Goal: Task Accomplishment & Management: Manage account settings

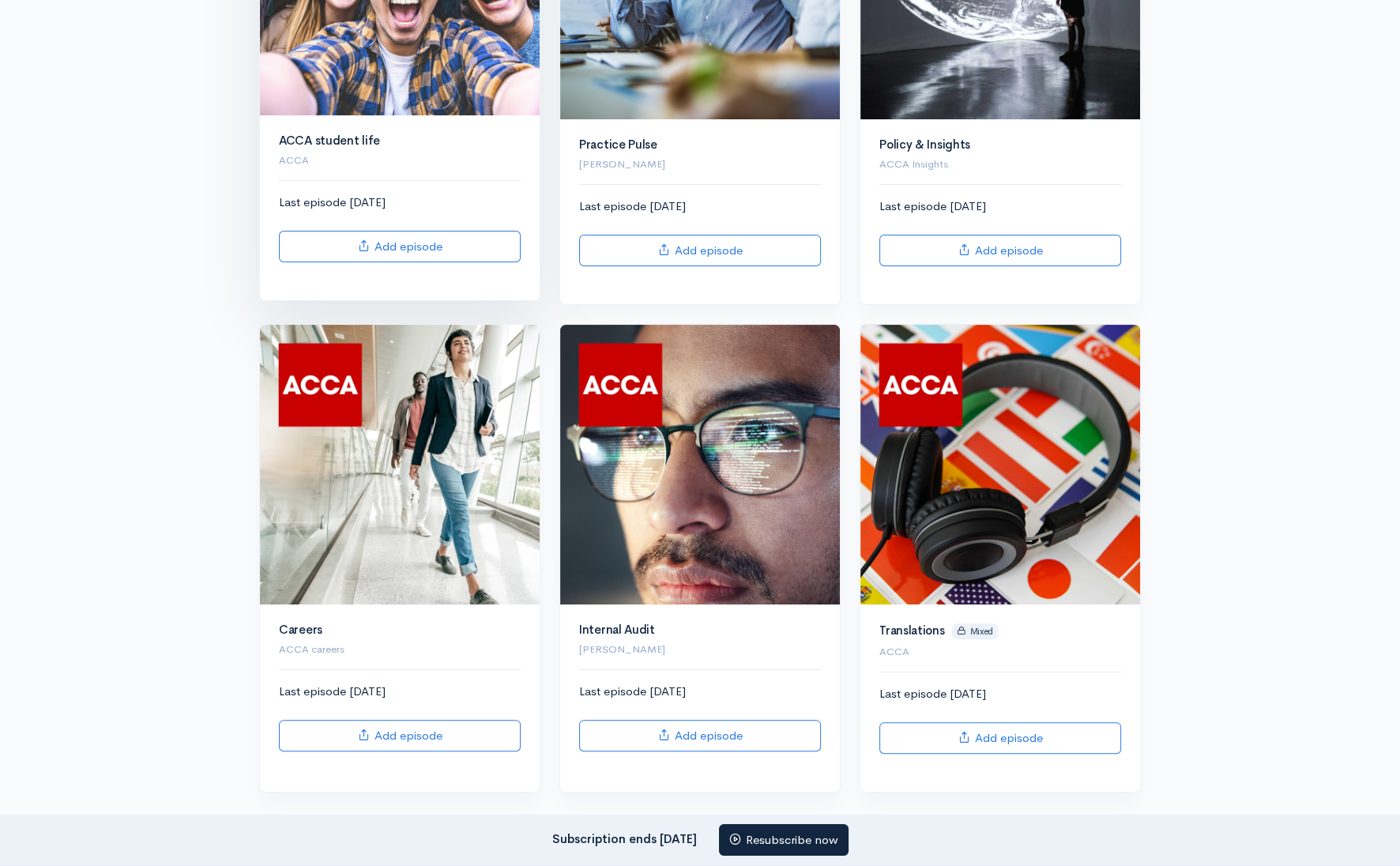
scroll to position [359, 0]
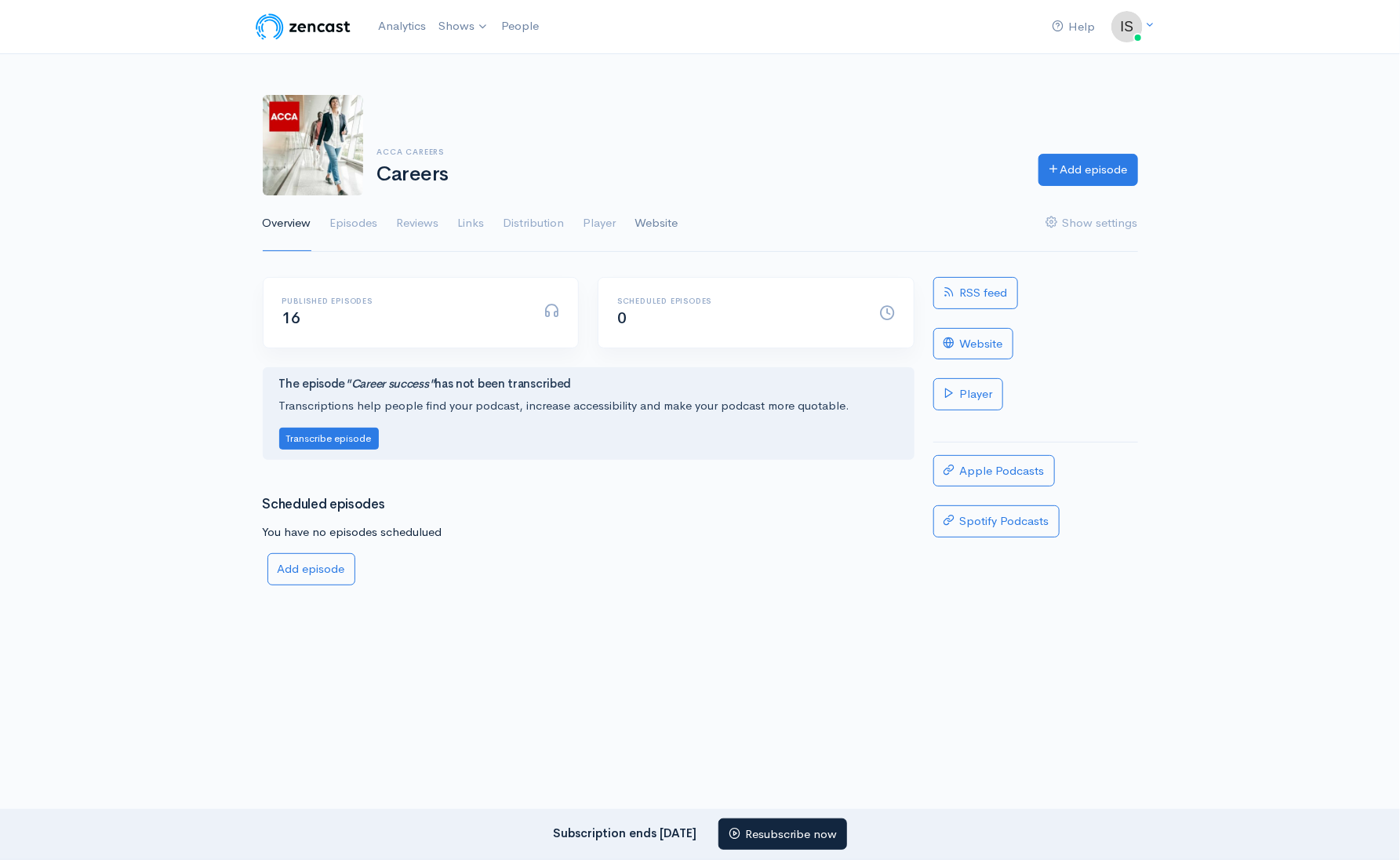
click at [665, 225] on link "Website" at bounding box center [656, 223] width 44 height 56
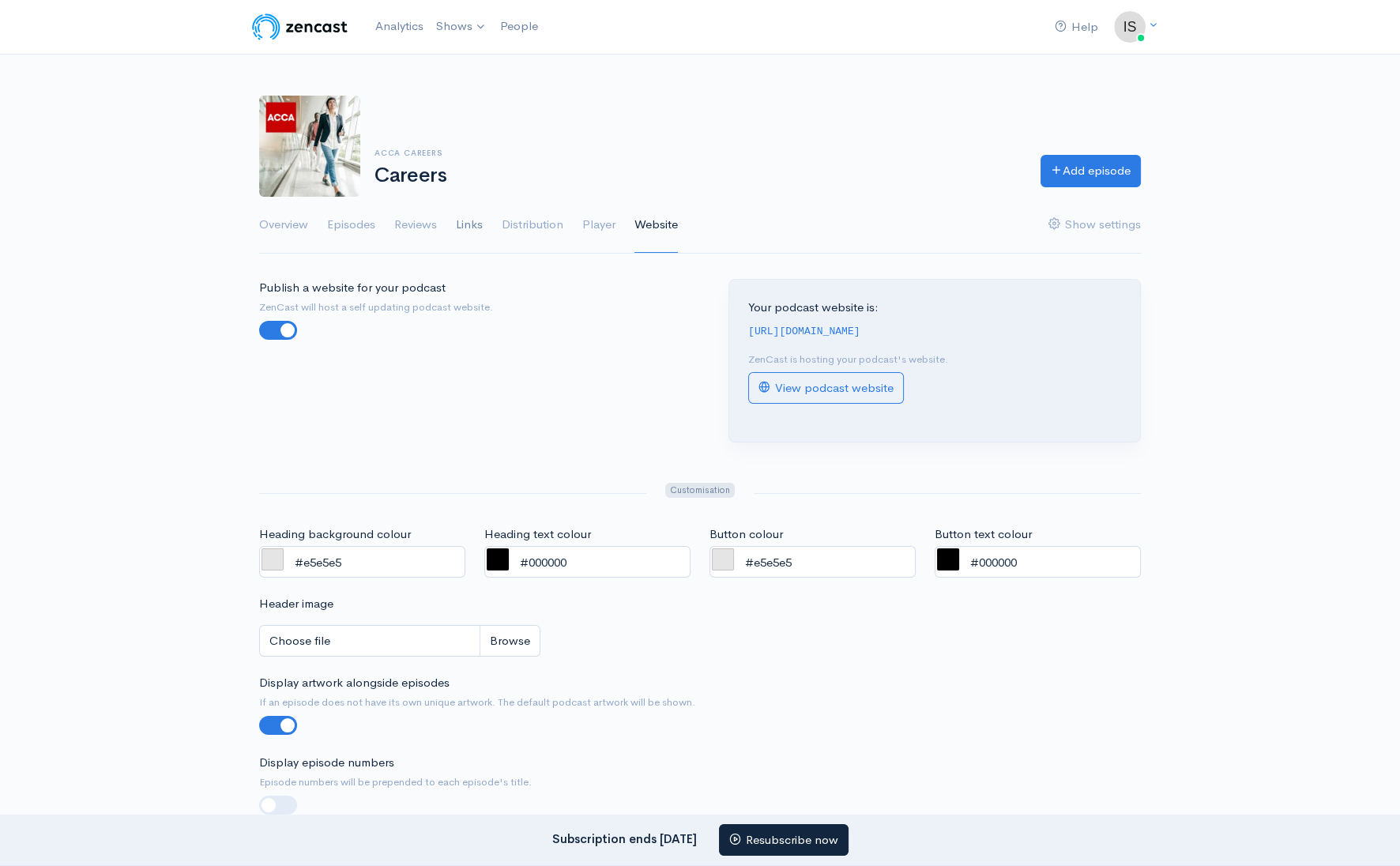
click at [459, 225] on link "Links" at bounding box center [469, 225] width 27 height 57
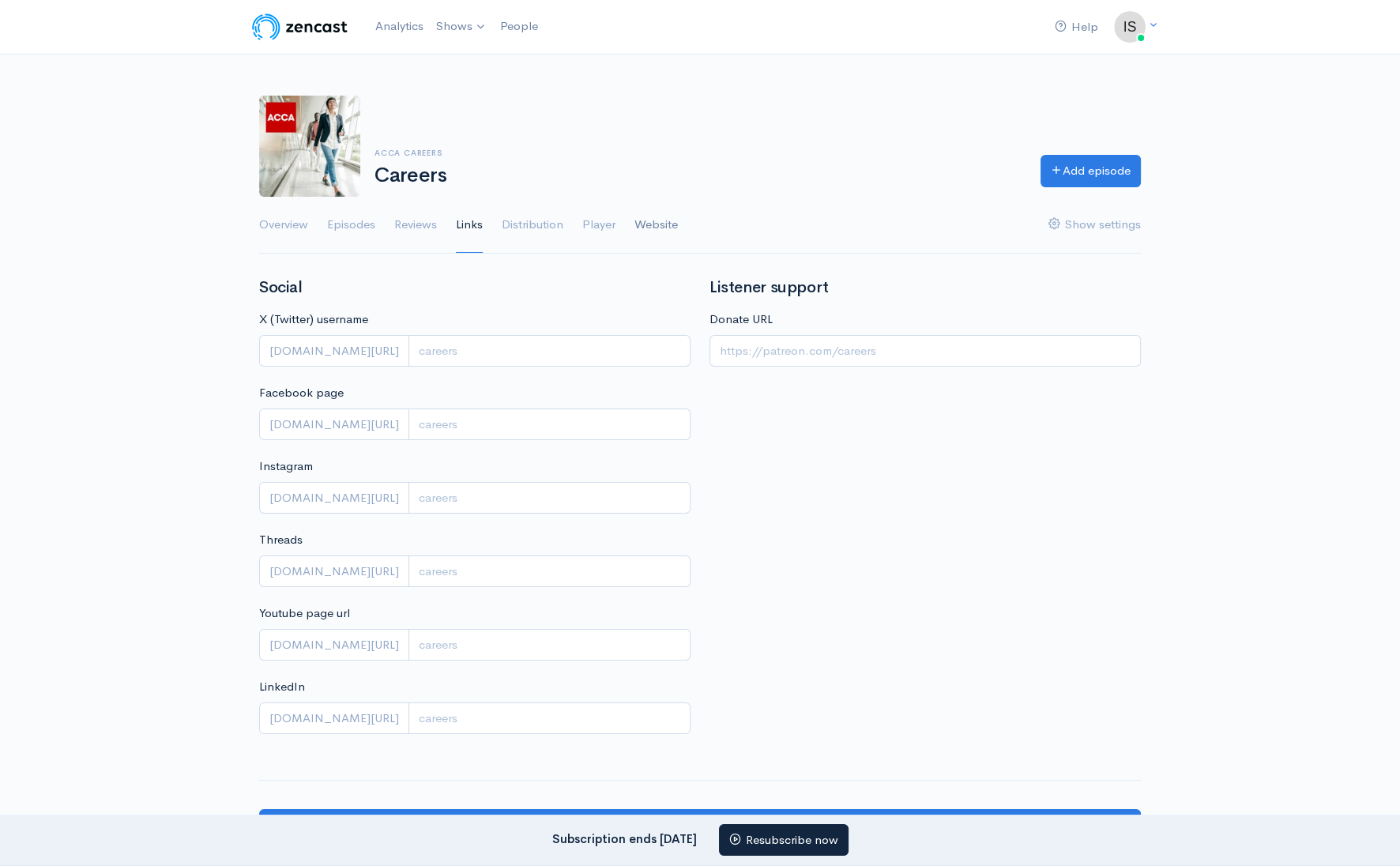
click at [657, 205] on link "Website" at bounding box center [656, 225] width 44 height 57
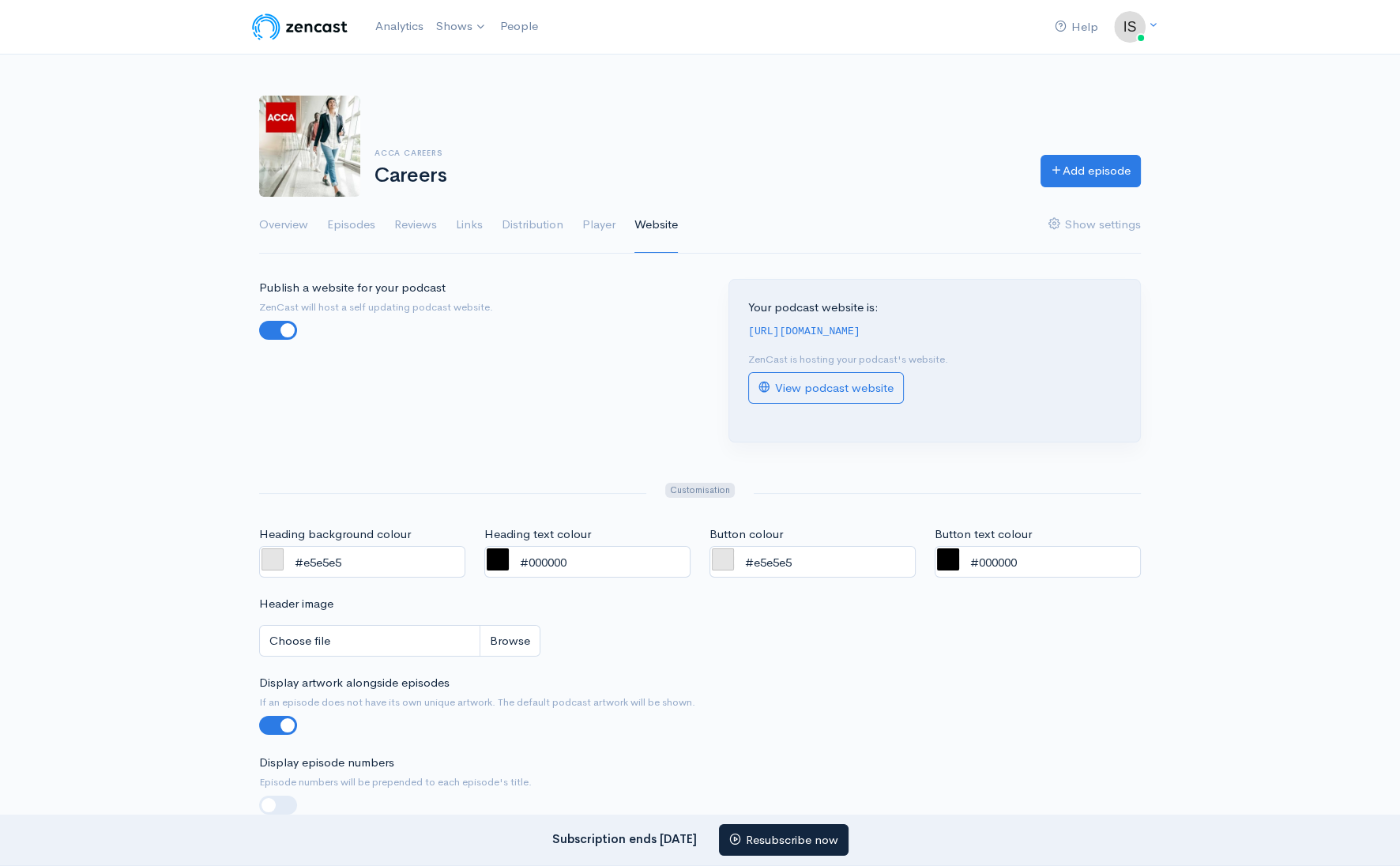
drag, startPoint x: 941, startPoint y: 323, endPoint x: 730, endPoint y: 323, distance: 211.0
click at [730, 323] on div "Your podcast website is: [URL][DOMAIN_NAME] ZenCast is hosting your podcast's w…" at bounding box center [935, 360] width 411 height 162
copy code "[URL][DOMAIN_NAME]"
click at [351, 225] on link "Episodes" at bounding box center [351, 225] width 48 height 57
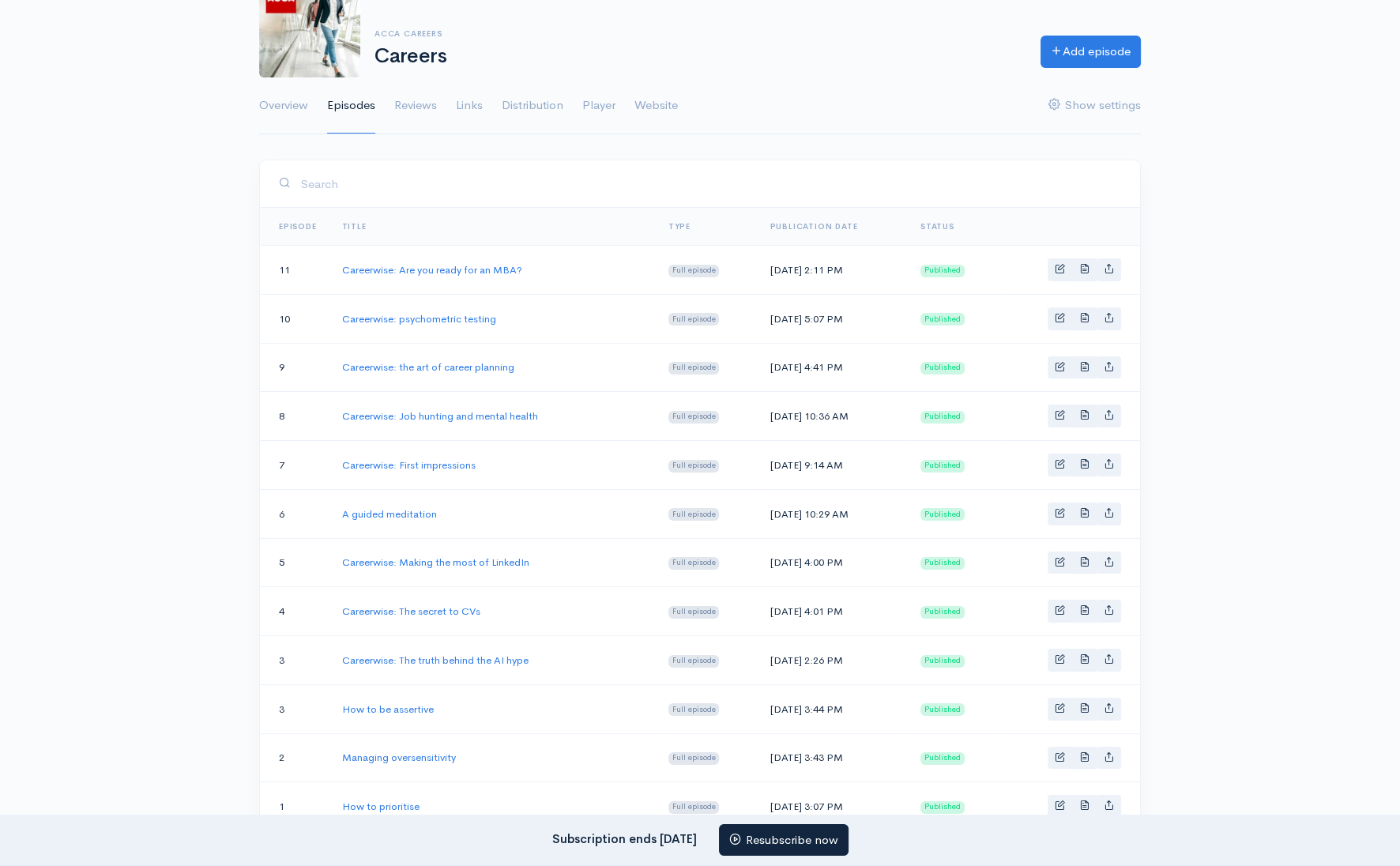
scroll to position [143, 0]
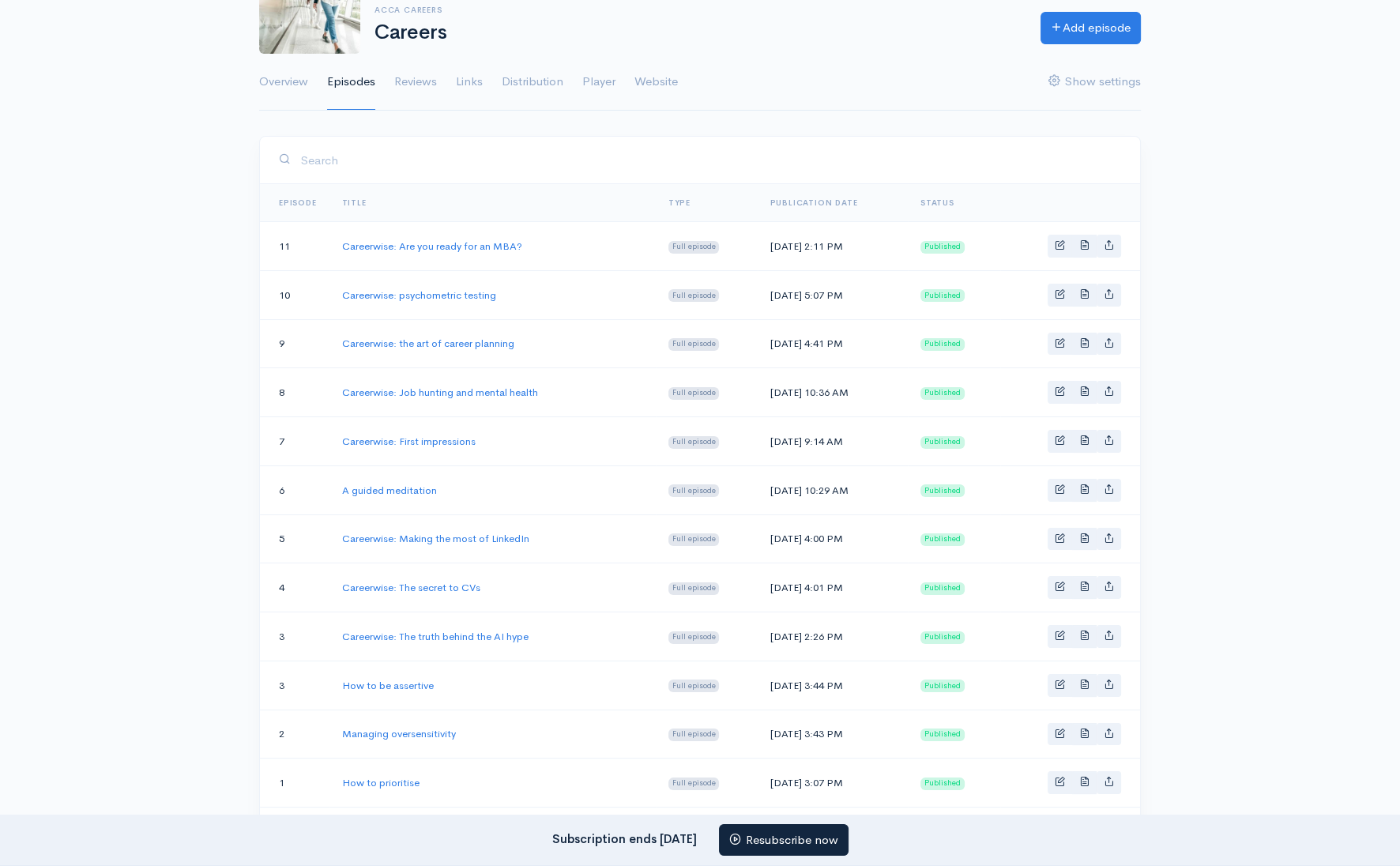
click at [1349, 696] on div "Help Notifications View all Your profile Team settings Discover more shows from…" at bounding box center [700, 485] width 1400 height 1256
